Goal: Information Seeking & Learning: Learn about a topic

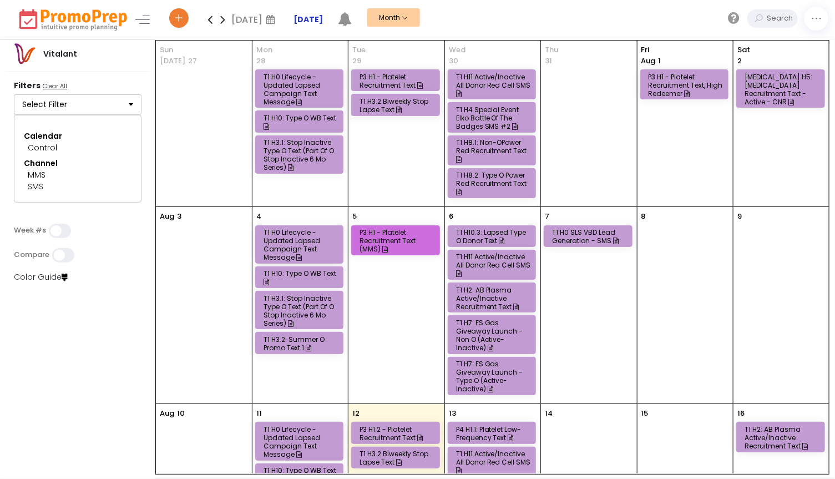
click at [313, 18] on strong "[DATE]" at bounding box center [308, 19] width 29 height 11
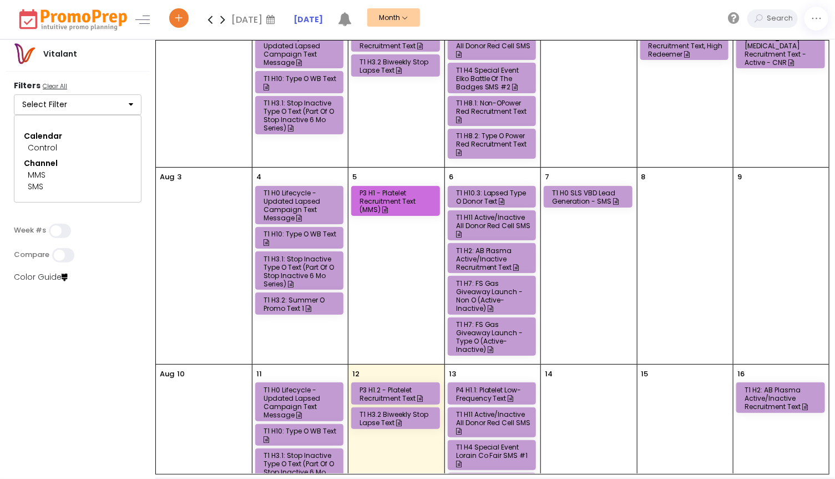
scroll to position [191, 0]
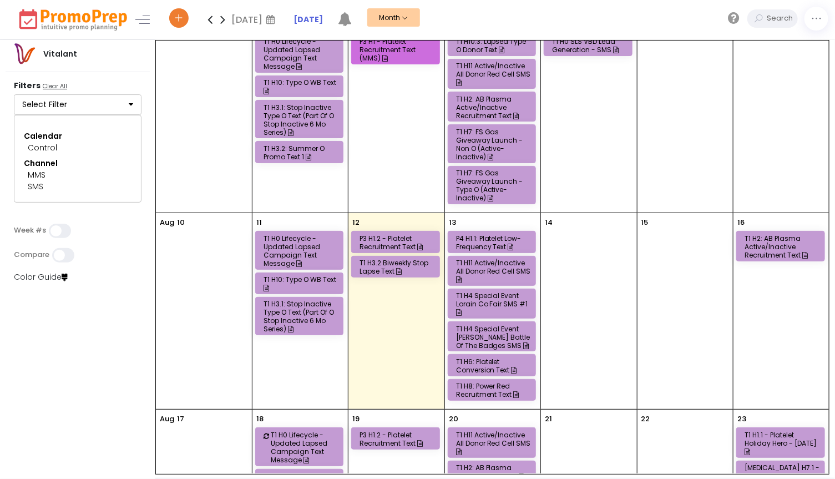
click at [314, 234] on div "T1 H0 Lifecycle - Updated Lapsed Campaign Text Message" at bounding box center [301, 250] width 75 height 33
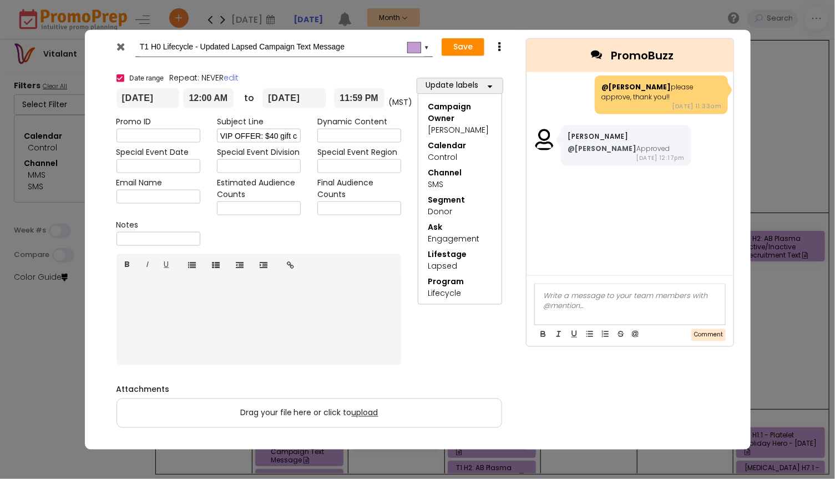
click at [118, 46] on icon at bounding box center [121, 46] width 8 height 11
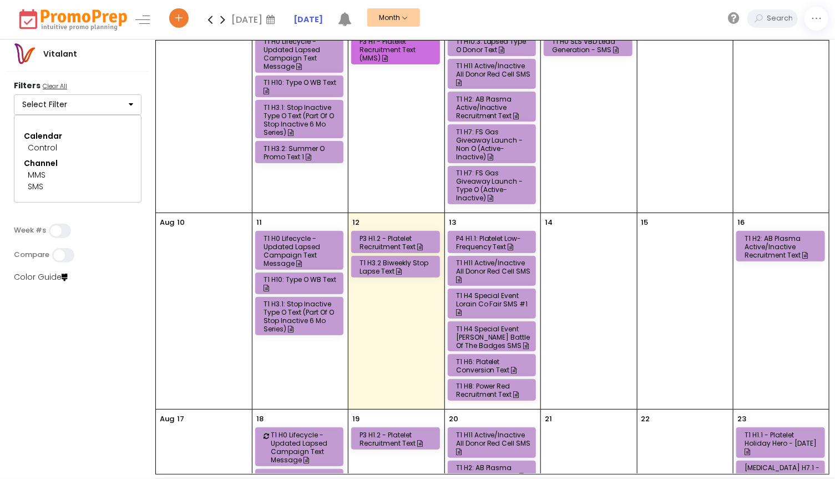
click at [303, 275] on div "T1 H10: Type O WB Text" at bounding box center [301, 283] width 75 height 17
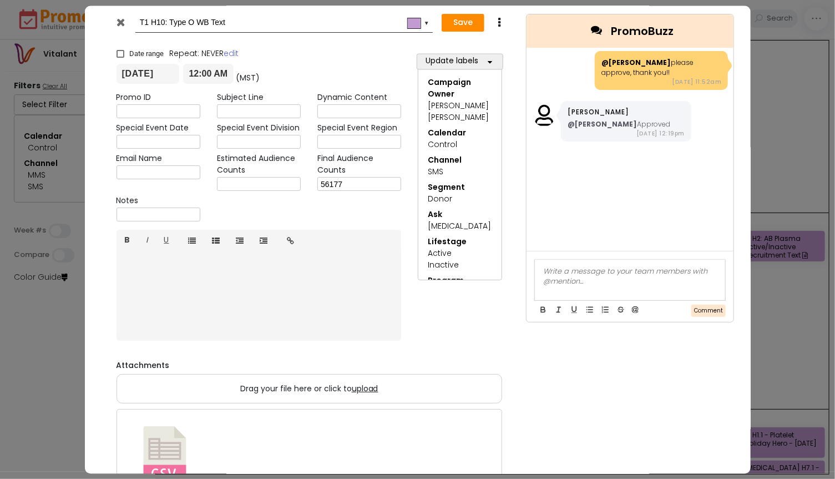
click at [120, 17] on icon at bounding box center [121, 22] width 8 height 11
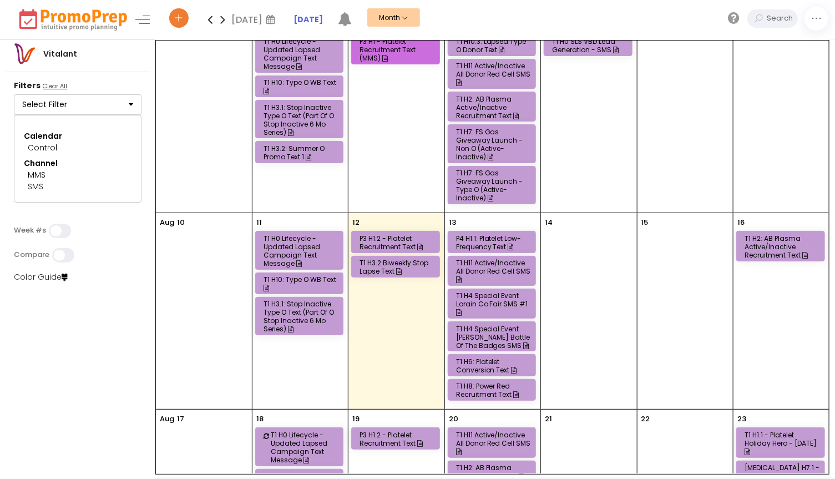
click at [311, 300] on div "T1 H3.1: Stop Inactive Type O Text (Part of O Stop Inactive 6 mo Series)" at bounding box center [301, 316] width 75 height 33
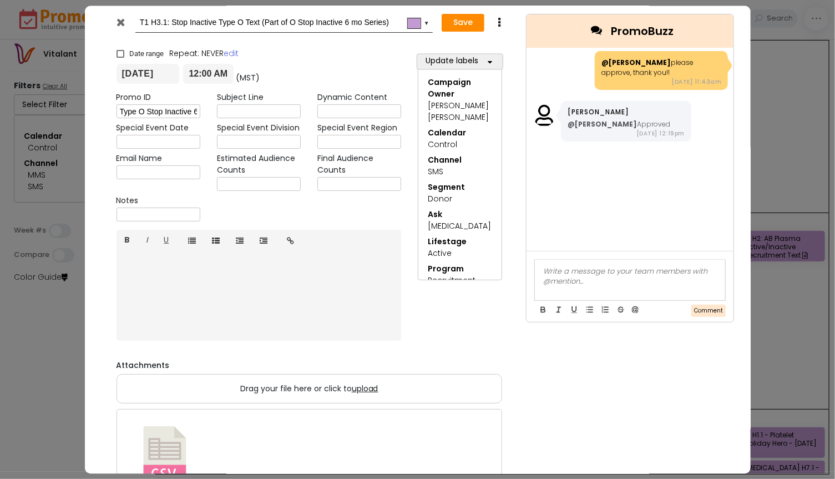
click at [120, 22] on icon at bounding box center [121, 22] width 8 height 11
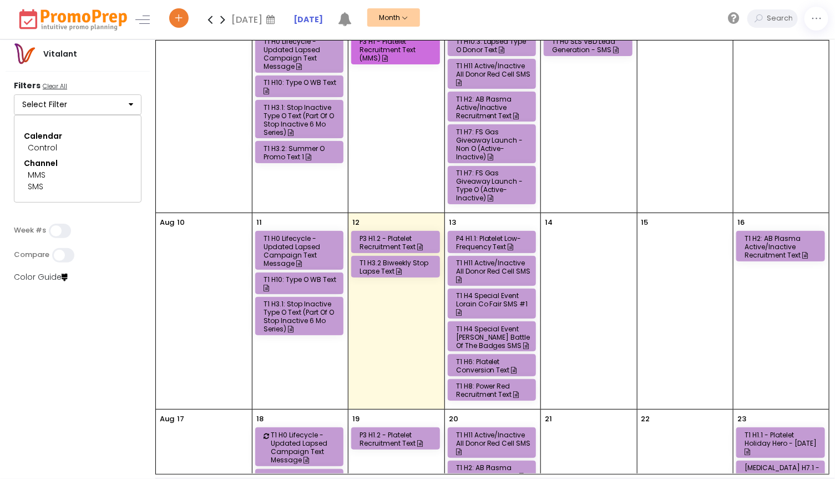
click at [379, 234] on div "P3 H1.2 - Platelet Recruitment Text" at bounding box center [397, 242] width 75 height 17
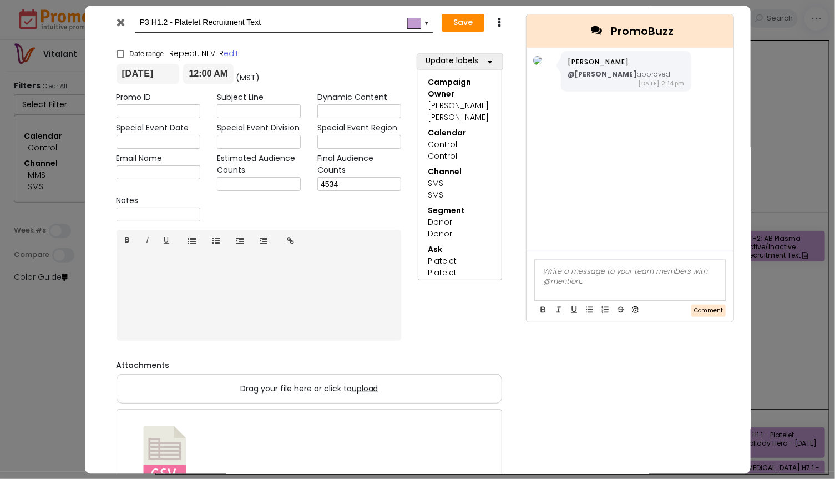
click at [122, 21] on icon at bounding box center [121, 22] width 8 height 11
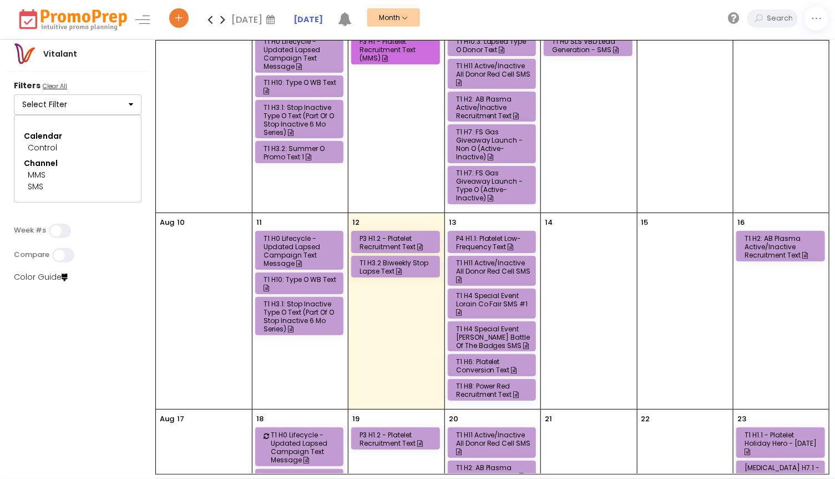
click at [372, 259] on div "T1 H3.2 Biweekly Stop Lapse Text" at bounding box center [397, 267] width 75 height 17
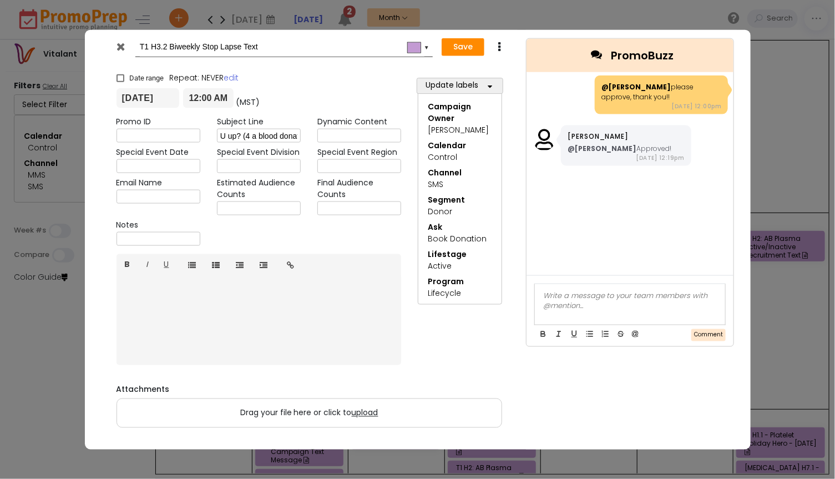
click at [123, 47] on icon at bounding box center [121, 46] width 8 height 11
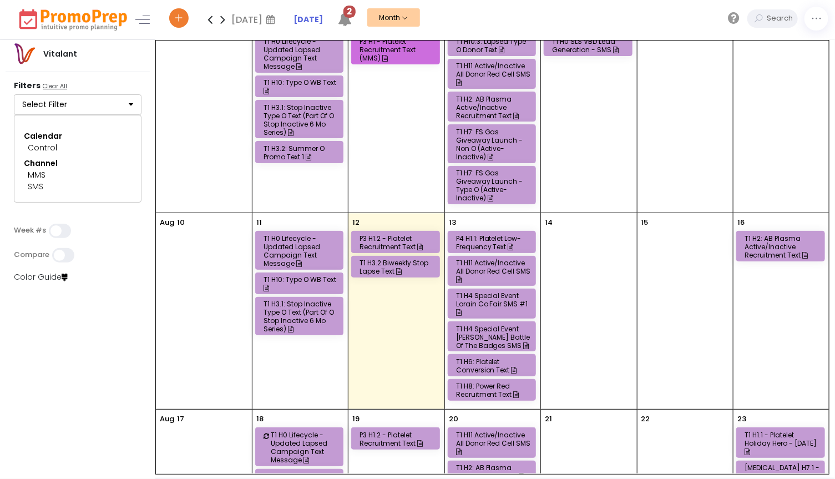
click at [482, 234] on div "P4 H1.1: Platelet Low-Frequency Text" at bounding box center [493, 242] width 75 height 17
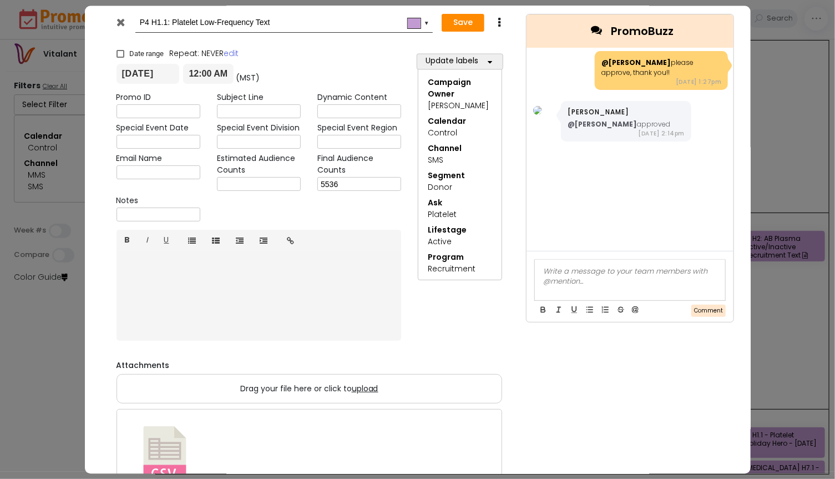
click at [120, 18] on icon at bounding box center [121, 22] width 8 height 11
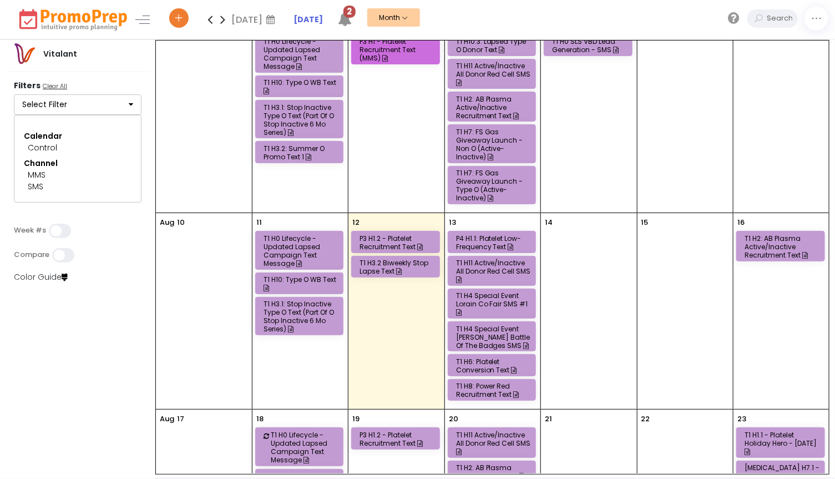
click at [479, 259] on div "T1 H11 Active/Inactive All Donor Red Cell SMS" at bounding box center [493, 271] width 75 height 25
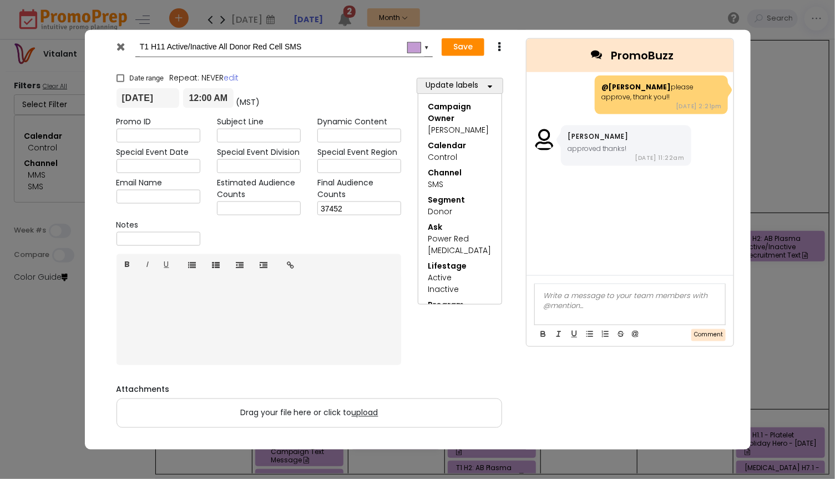
click at [123, 47] on icon at bounding box center [121, 46] width 8 height 11
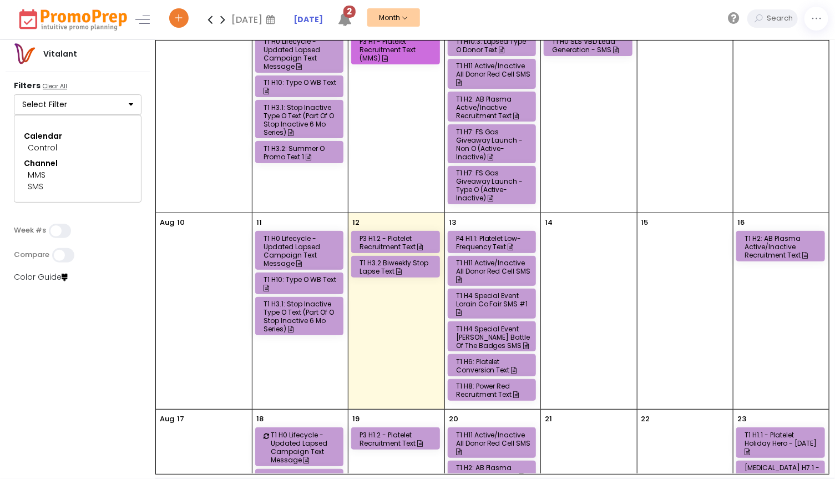
click at [488, 291] on div "T1 H4 Special Event Lorain Co Fair SMS #1" at bounding box center [493, 303] width 75 height 25
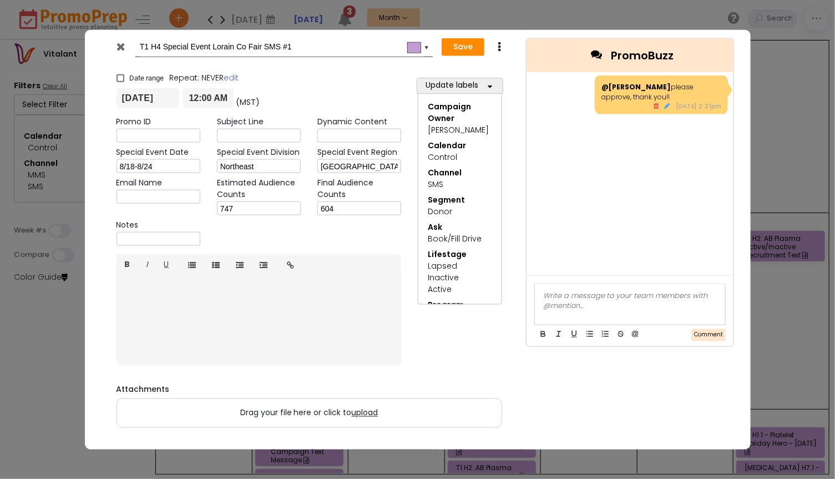
click at [121, 45] on icon at bounding box center [121, 46] width 8 height 11
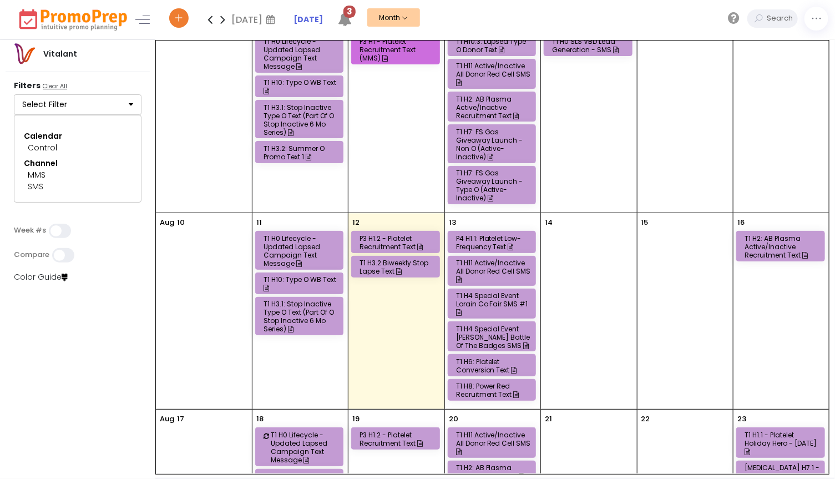
click at [483, 357] on div "T1 H6: Platelet Conversion Text" at bounding box center [493, 365] width 75 height 17
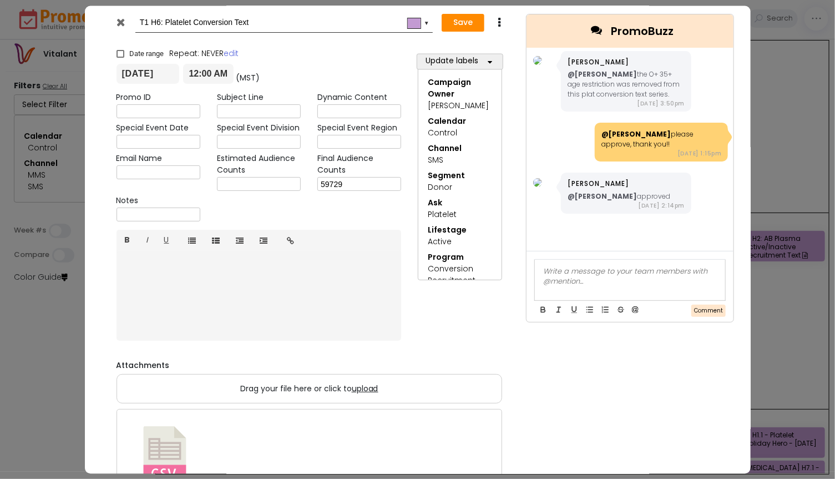
click at [120, 19] on icon at bounding box center [121, 22] width 8 height 11
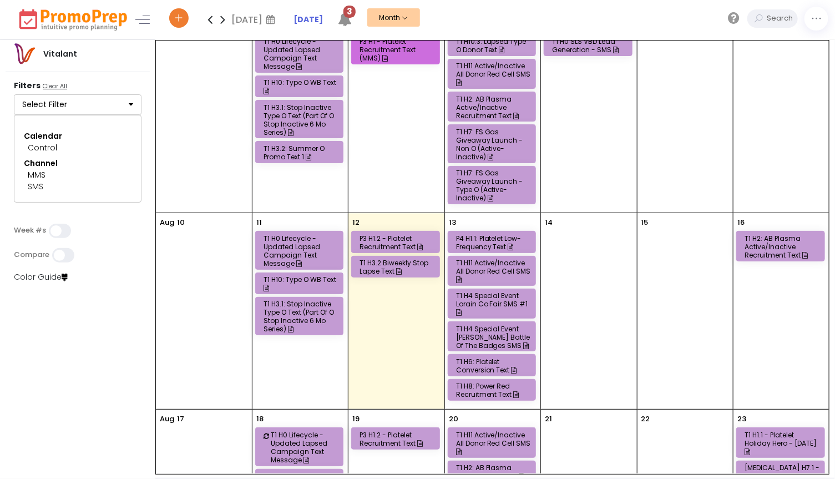
click at [486, 382] on div "T1 H8: Power Red Recruitment Text" at bounding box center [493, 390] width 75 height 17
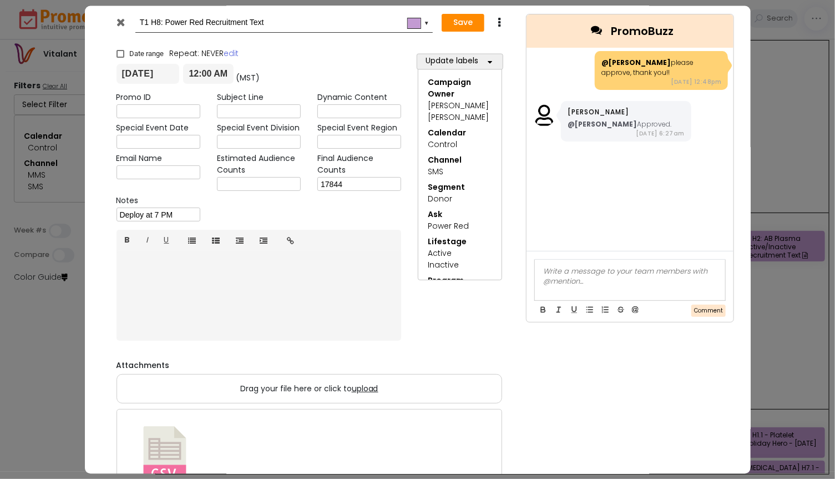
click at [123, 21] on icon at bounding box center [121, 22] width 8 height 11
